Goal: Navigation & Orientation: Go to known website

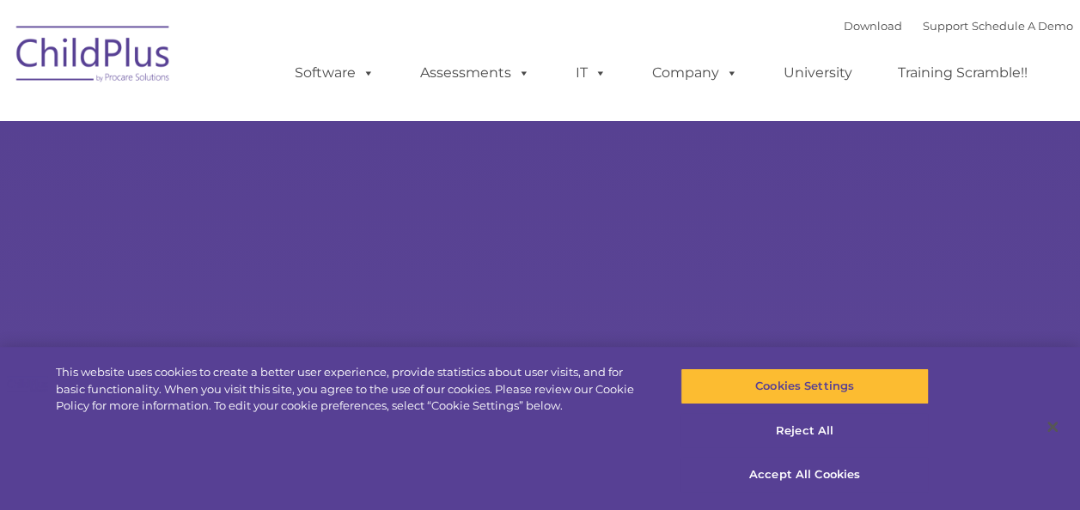
select select "MEDIUM"
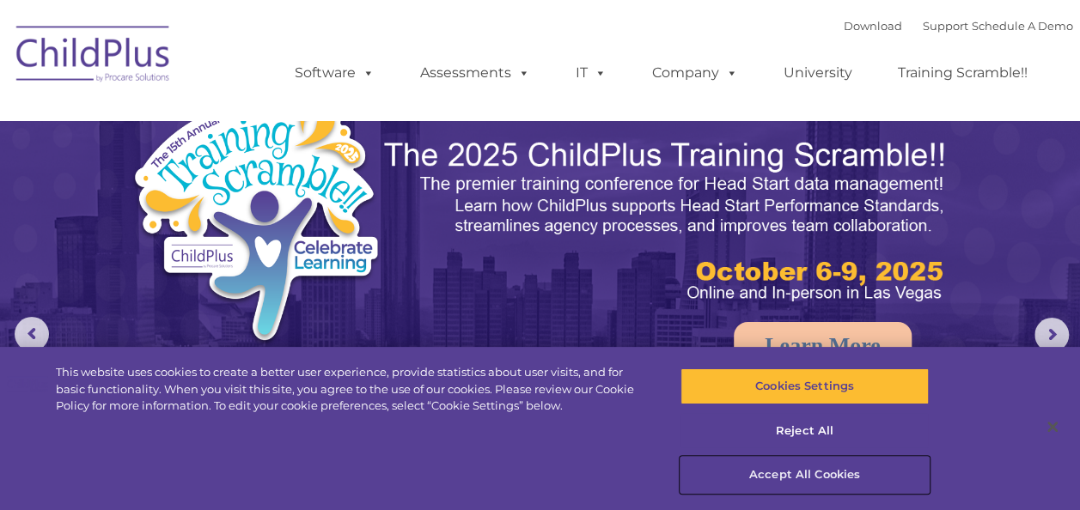
click at [806, 471] on button "Accept All Cookies" at bounding box center [805, 475] width 248 height 36
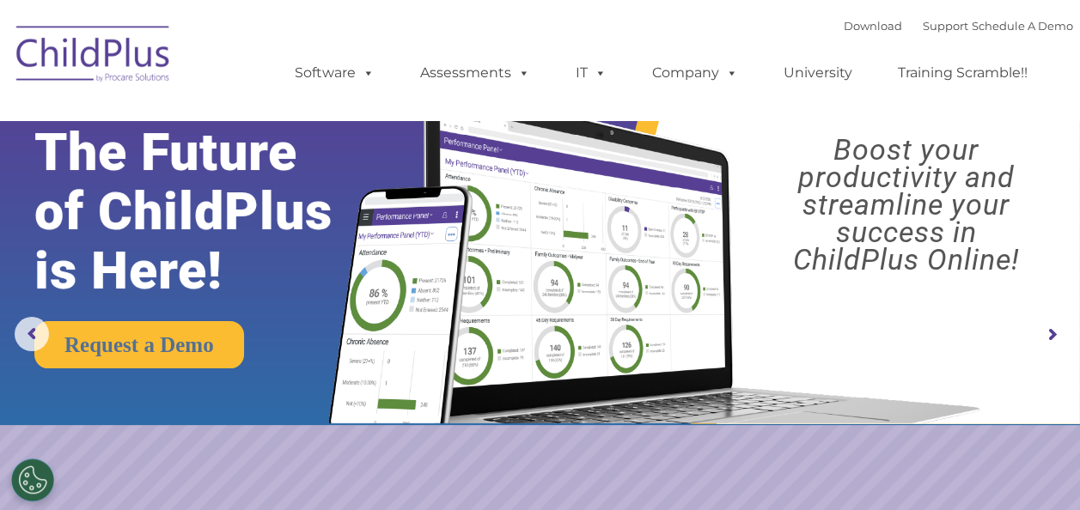
click at [101, 36] on img at bounding box center [94, 57] width 172 height 86
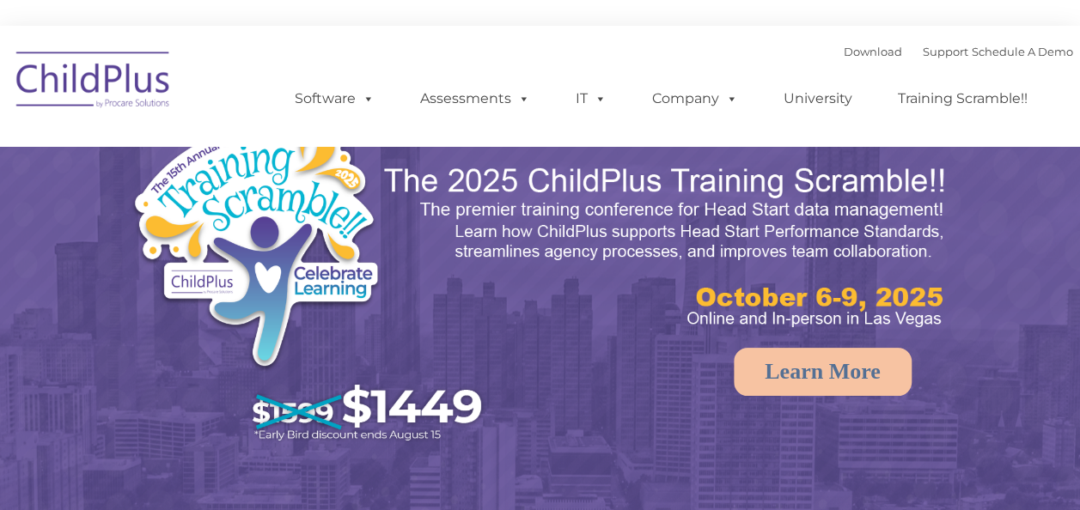
select select "MEDIUM"
